Goal: Contribute content: Add original content to the website for others to see

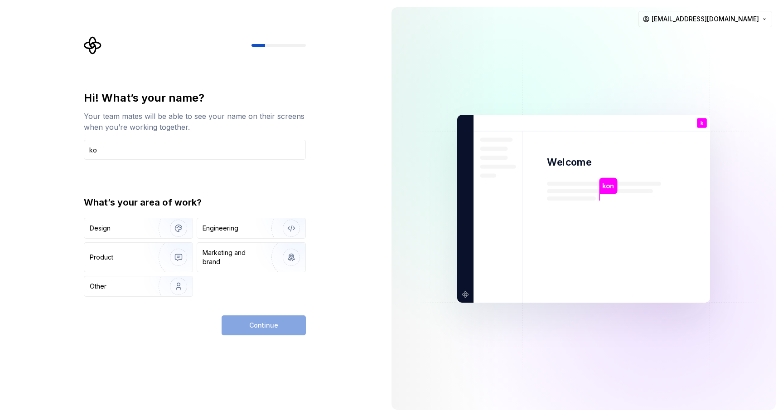
type input "k"
type input "kingkong"
click at [240, 229] on div "Engineering" at bounding box center [239, 227] width 72 height 9
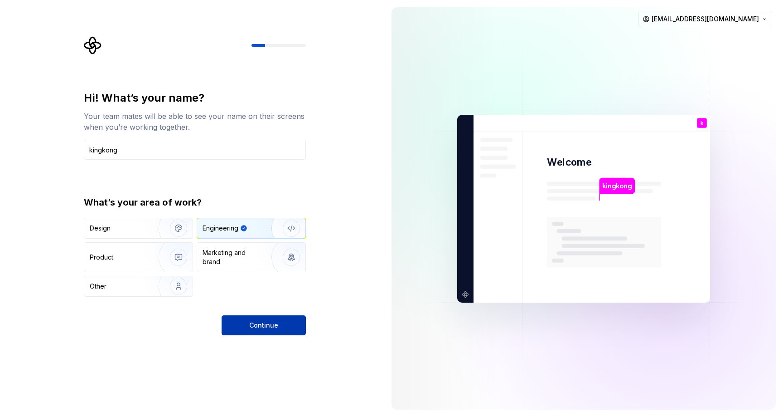
click at [272, 319] on button "Continue" at bounding box center [264, 325] width 84 height 20
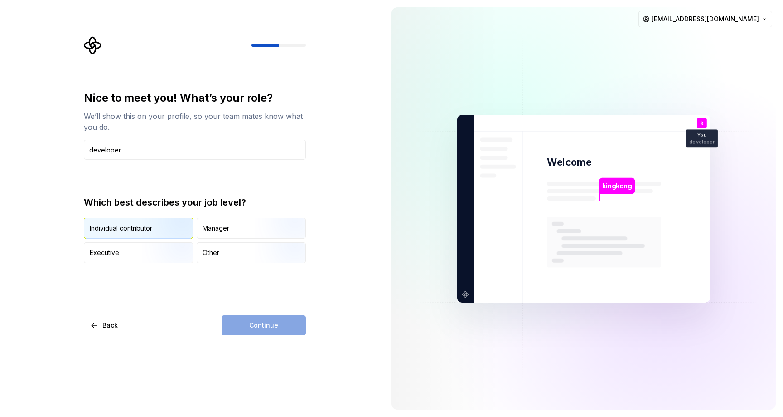
type input "developer"
click at [144, 233] on img "button" at bounding box center [171, 239] width 58 height 61
click at [257, 325] on span "Continue" at bounding box center [263, 325] width 29 height 9
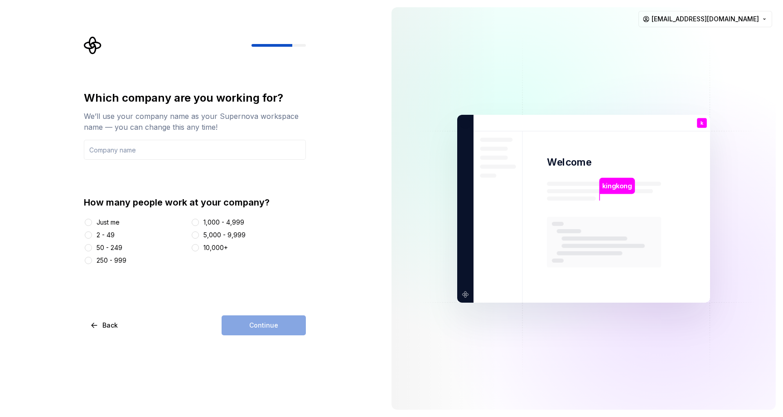
click at [147, 173] on div "Which company are you working for? We’ll use your company name as your Supernov…" at bounding box center [195, 178] width 222 height 174
click at [102, 253] on div "Just me 2 - 49 50 - 249 250 - 999 1,000 - 4,999 5,000 - 9,999 10,000+" at bounding box center [195, 241] width 222 height 47
click at [105, 250] on div "50 - 249" at bounding box center [110, 247] width 26 height 9
click at [92, 250] on button "50 - 249" at bounding box center [88, 247] width 7 height 7
click at [249, 321] on div "Continue" at bounding box center [264, 325] width 84 height 20
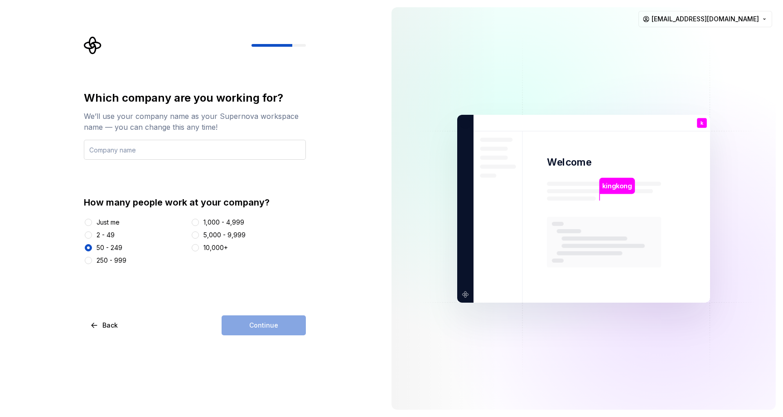
click at [153, 148] on input "text" at bounding box center [195, 150] width 222 height 20
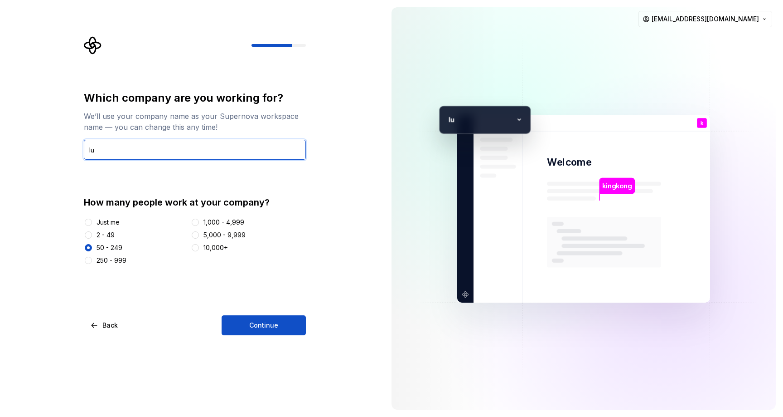
type input "l"
type input "k"
type input "l"
type input "lucky"
click at [107, 224] on div "Just me" at bounding box center [108, 222] width 23 height 9
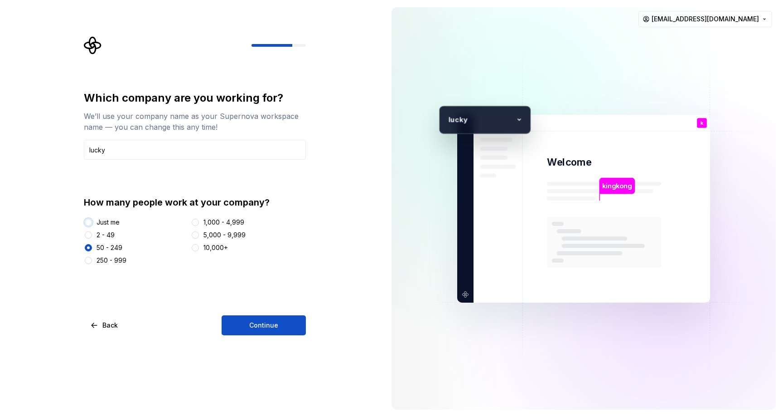
click at [92, 224] on button "Just me" at bounding box center [88, 222] width 7 height 7
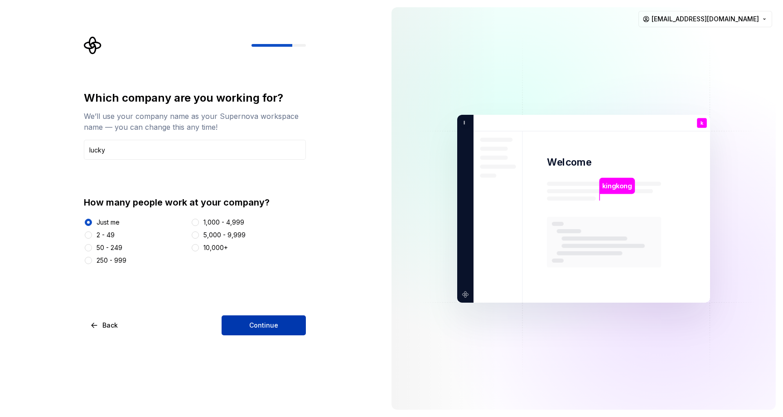
click at [261, 321] on span "Continue" at bounding box center [263, 325] width 29 height 9
click at [100, 238] on div "2 - 49" at bounding box center [106, 234] width 18 height 9
click at [92, 238] on button "2 - 49" at bounding box center [88, 234] width 7 height 7
click at [261, 320] on div "Continue" at bounding box center [264, 325] width 84 height 20
click at [254, 322] on div "Continue" at bounding box center [264, 325] width 84 height 20
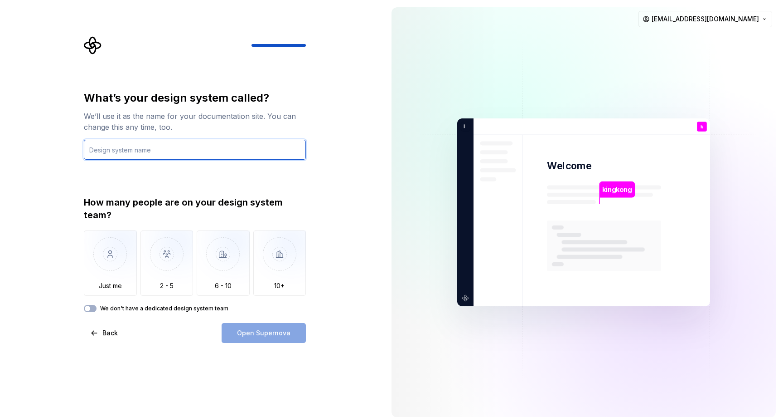
click at [217, 155] on input "text" at bounding box center [195, 150] width 222 height 20
type input "MaLiang"
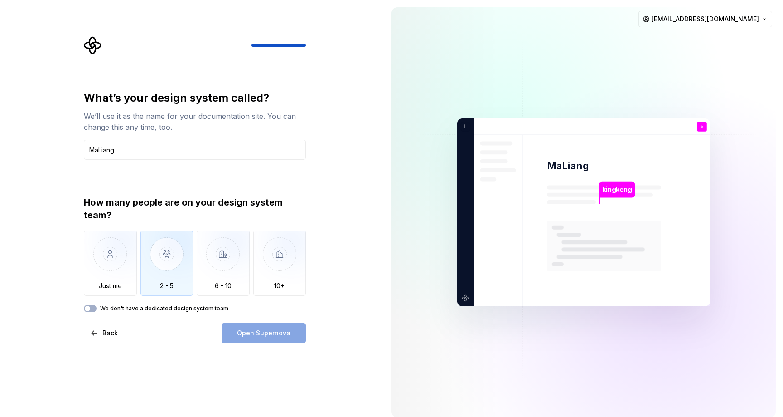
click at [167, 243] on img "button" at bounding box center [167, 260] width 53 height 61
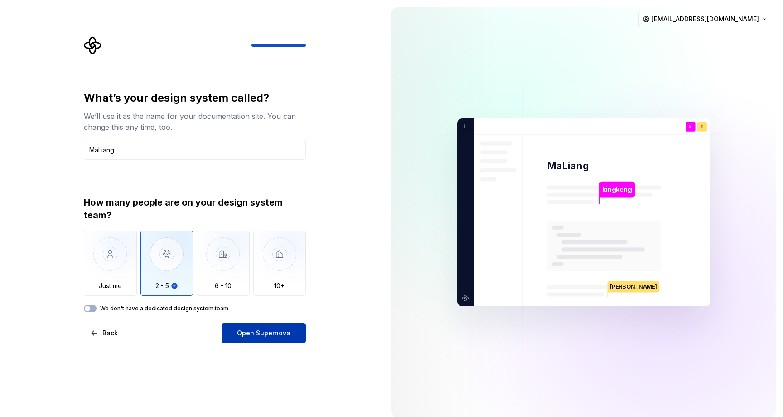
click at [237, 333] on button "Open Supernova" at bounding box center [264, 333] width 84 height 20
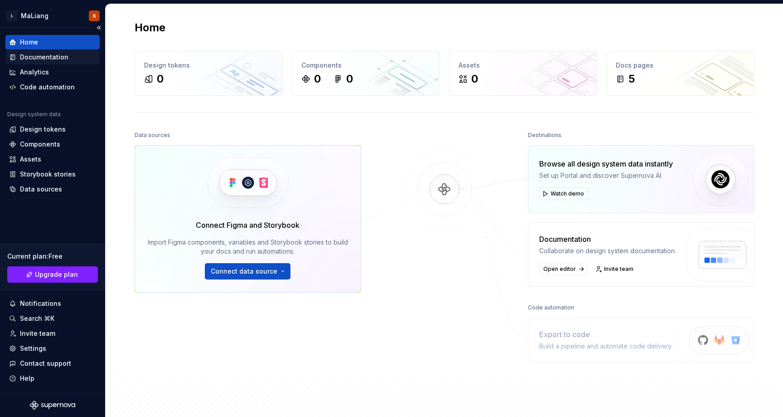
click at [54, 60] on div "Documentation" at bounding box center [44, 57] width 49 height 9
click at [49, 56] on div "Documentation" at bounding box center [44, 57] width 49 height 9
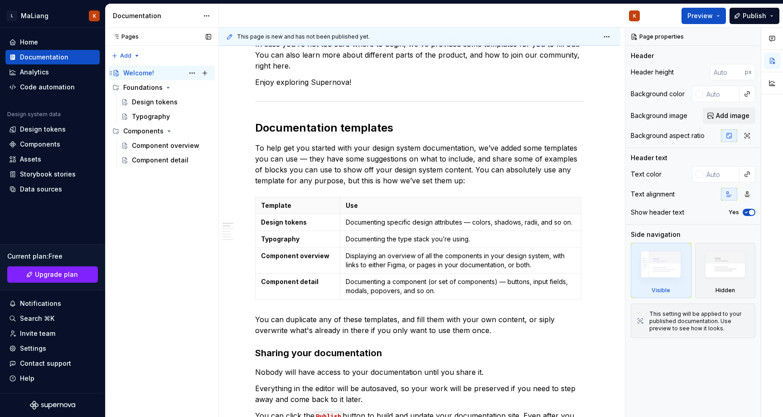
scroll to position [103, 0]
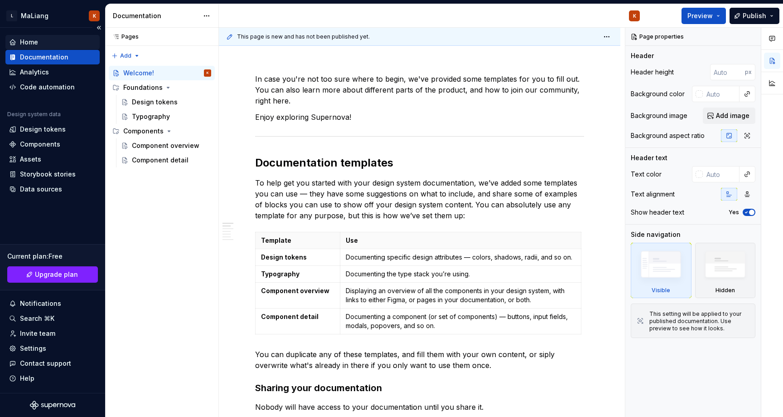
click at [41, 45] on div "Home" at bounding box center [52, 42] width 87 height 9
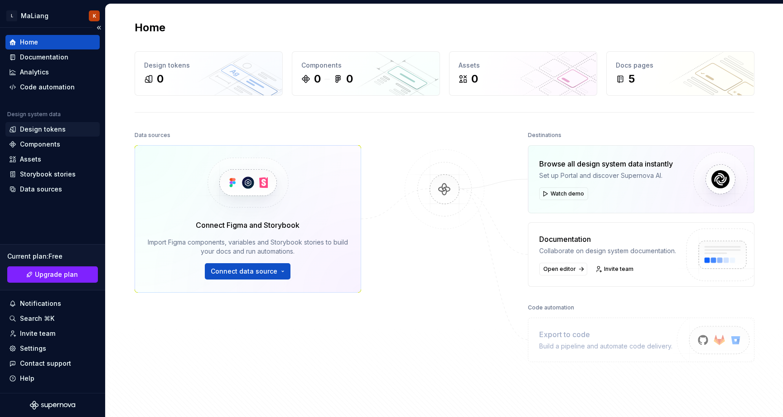
click at [48, 130] on div "Design tokens" at bounding box center [43, 129] width 46 height 9
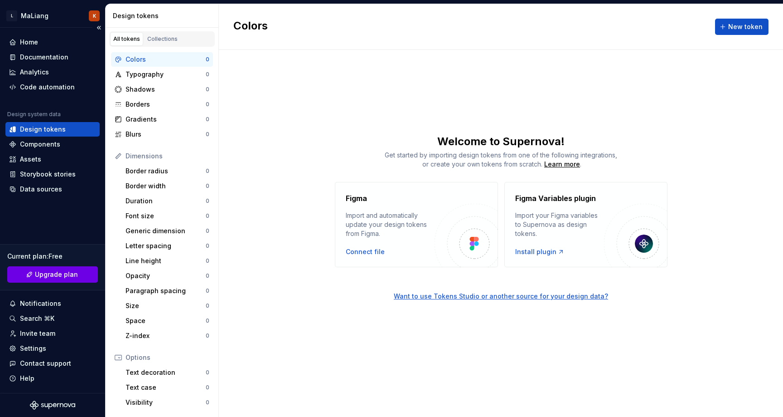
click at [55, 275] on span "Upgrade plan" at bounding box center [56, 274] width 43 height 9
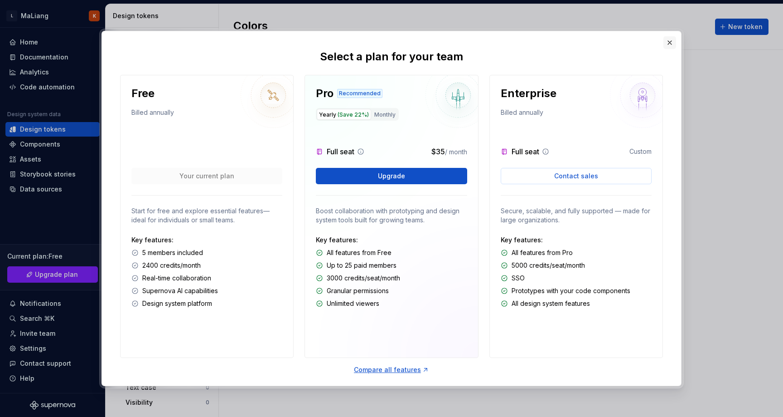
click at [669, 45] on button "button" at bounding box center [670, 42] width 13 height 13
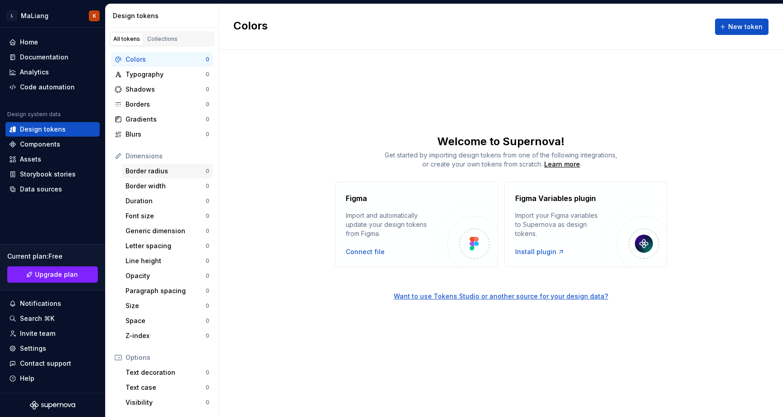
scroll to position [80, 0]
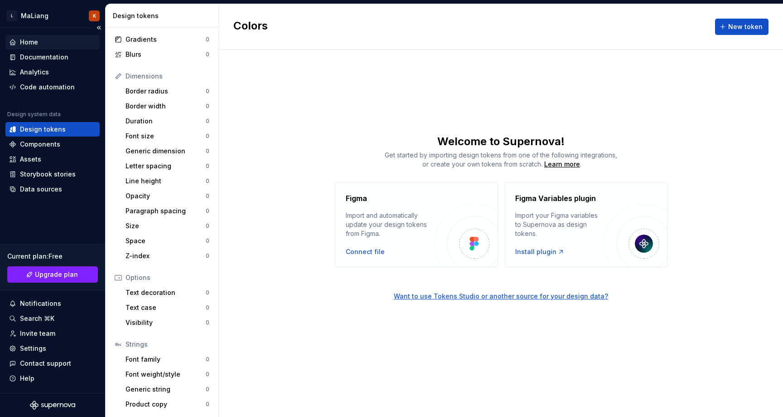
click at [34, 38] on div "Home" at bounding box center [29, 42] width 18 height 9
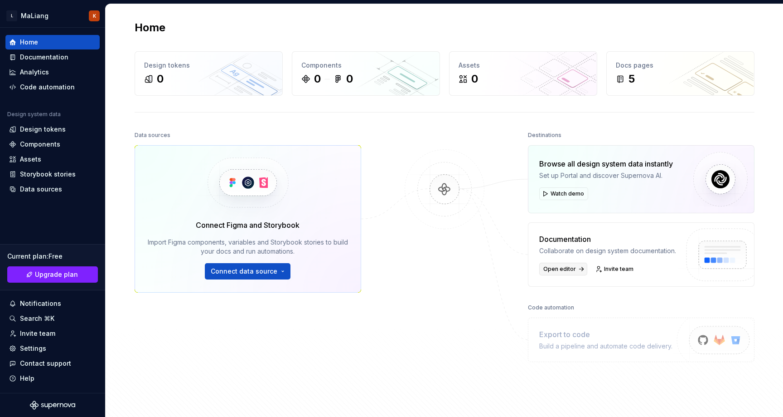
click at [556, 267] on span "Open editor" at bounding box center [560, 268] width 33 height 7
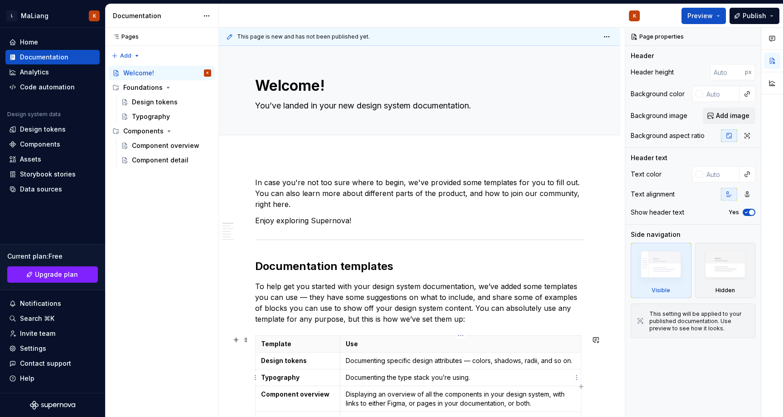
type textarea "*"
